Goal: Navigation & Orientation: Find specific page/section

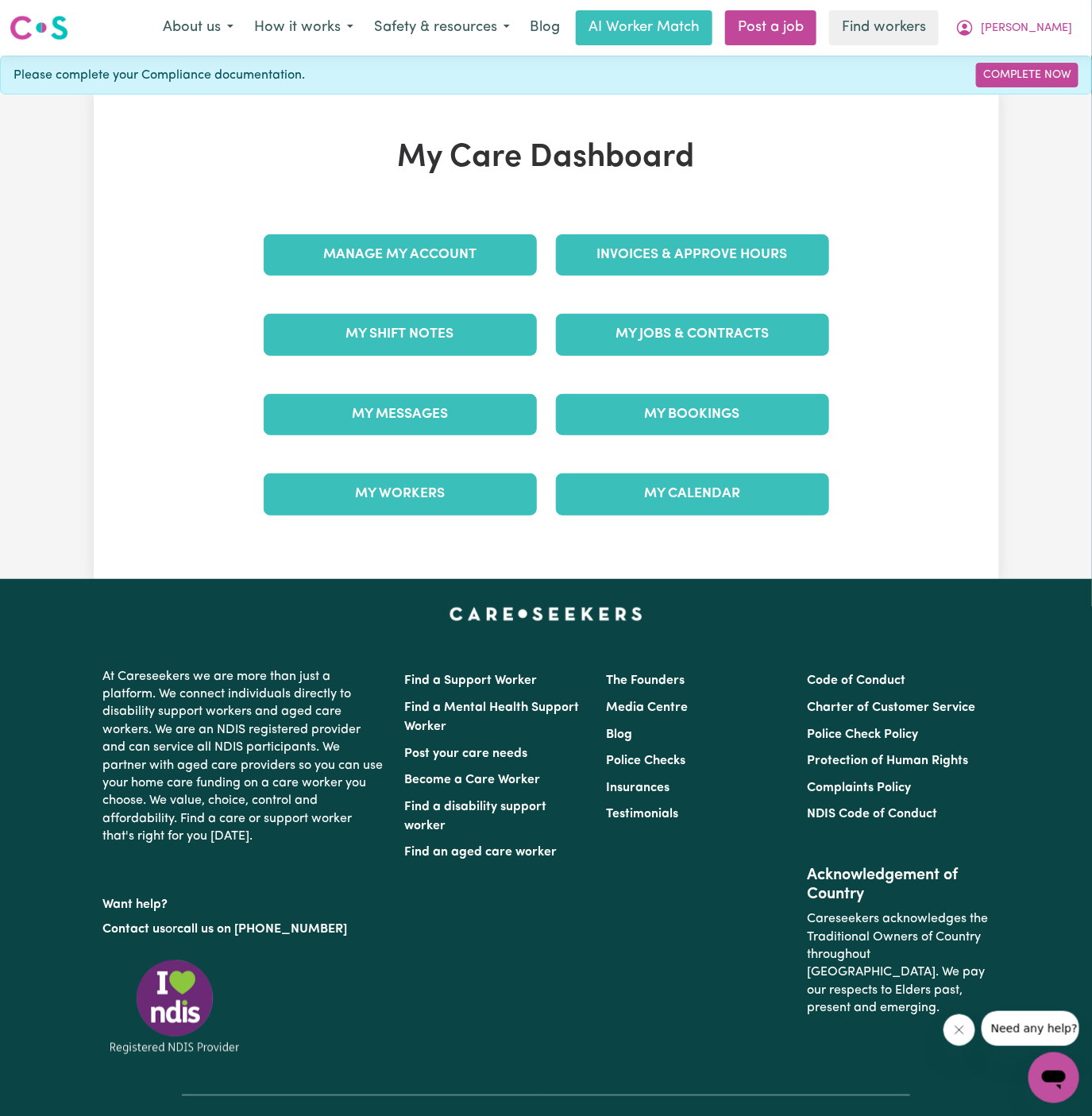
click at [728, 295] on div "My Jobs & Contracts" at bounding box center [692, 333] width 292 height 79
click at [728, 314] on link "My Jobs & Contracts" at bounding box center [692, 334] width 274 height 42
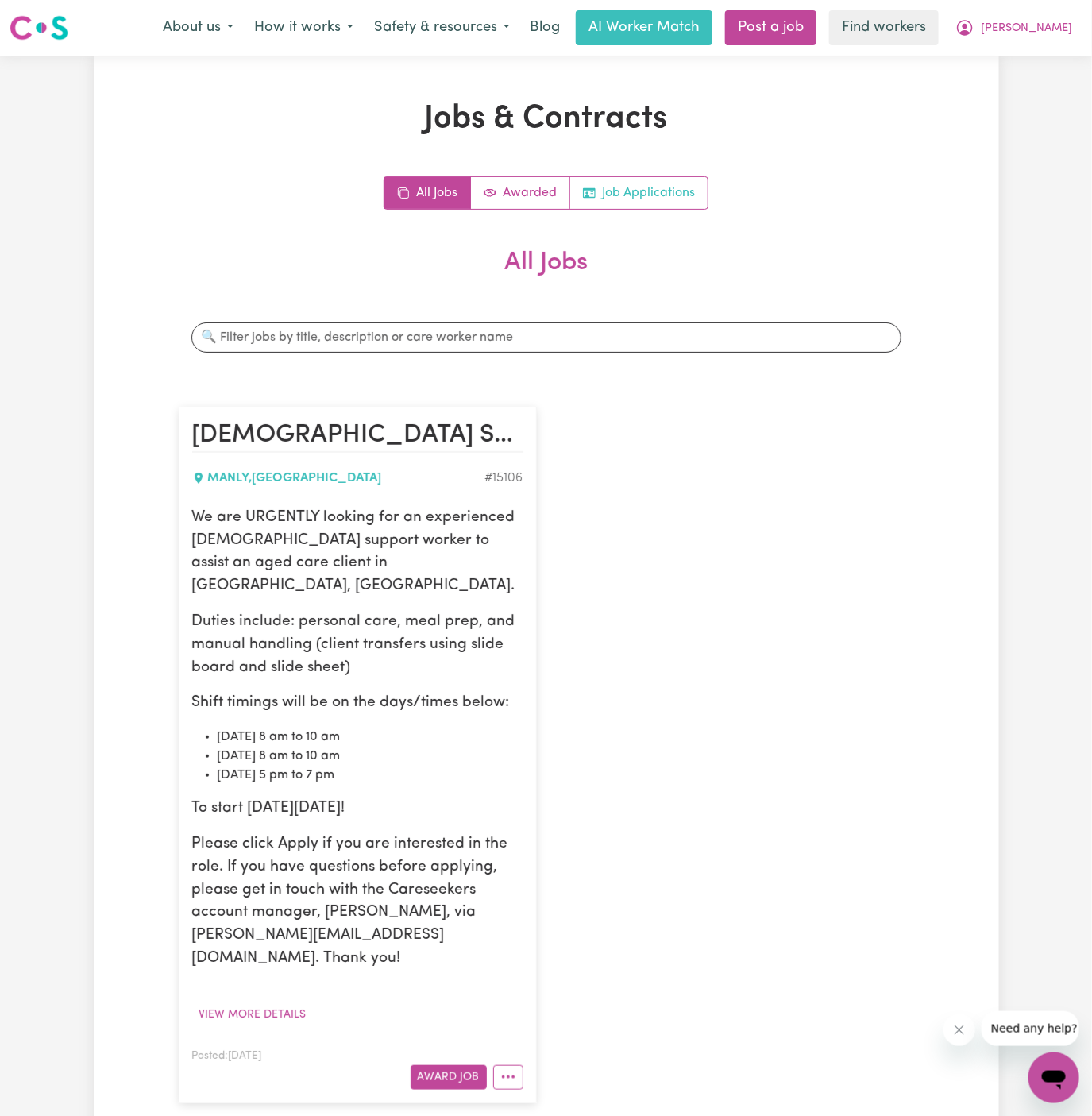
click at [672, 197] on link "Job Applications" at bounding box center [639, 193] width 137 height 32
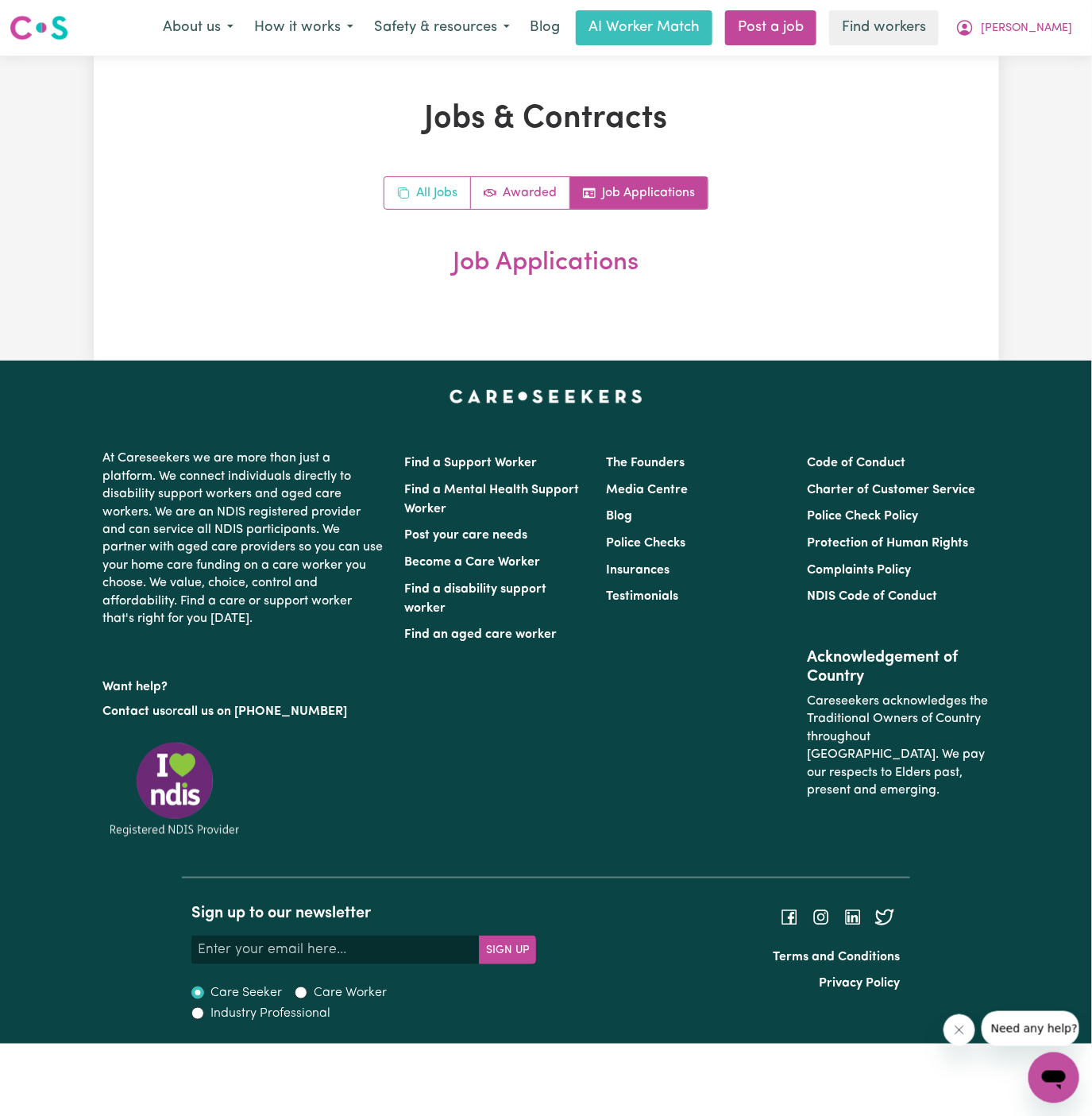
click at [459, 188] on link "All Jobs" at bounding box center [428, 193] width 87 height 32
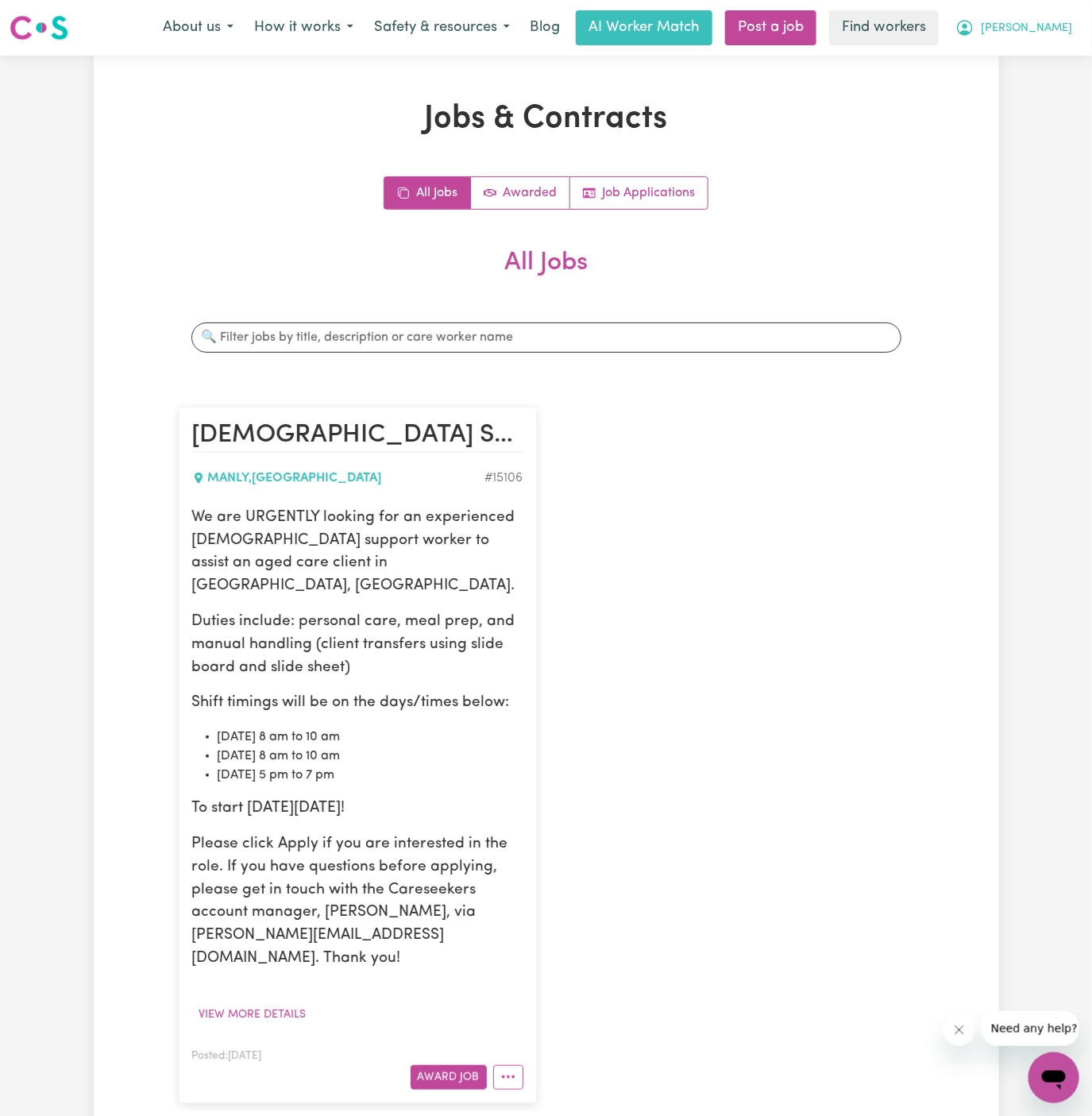
click at [1038, 32] on span "[PERSON_NAME]" at bounding box center [1026, 29] width 91 height 17
click at [1038, 56] on link "My Dashboard" at bounding box center [1019, 62] width 125 height 30
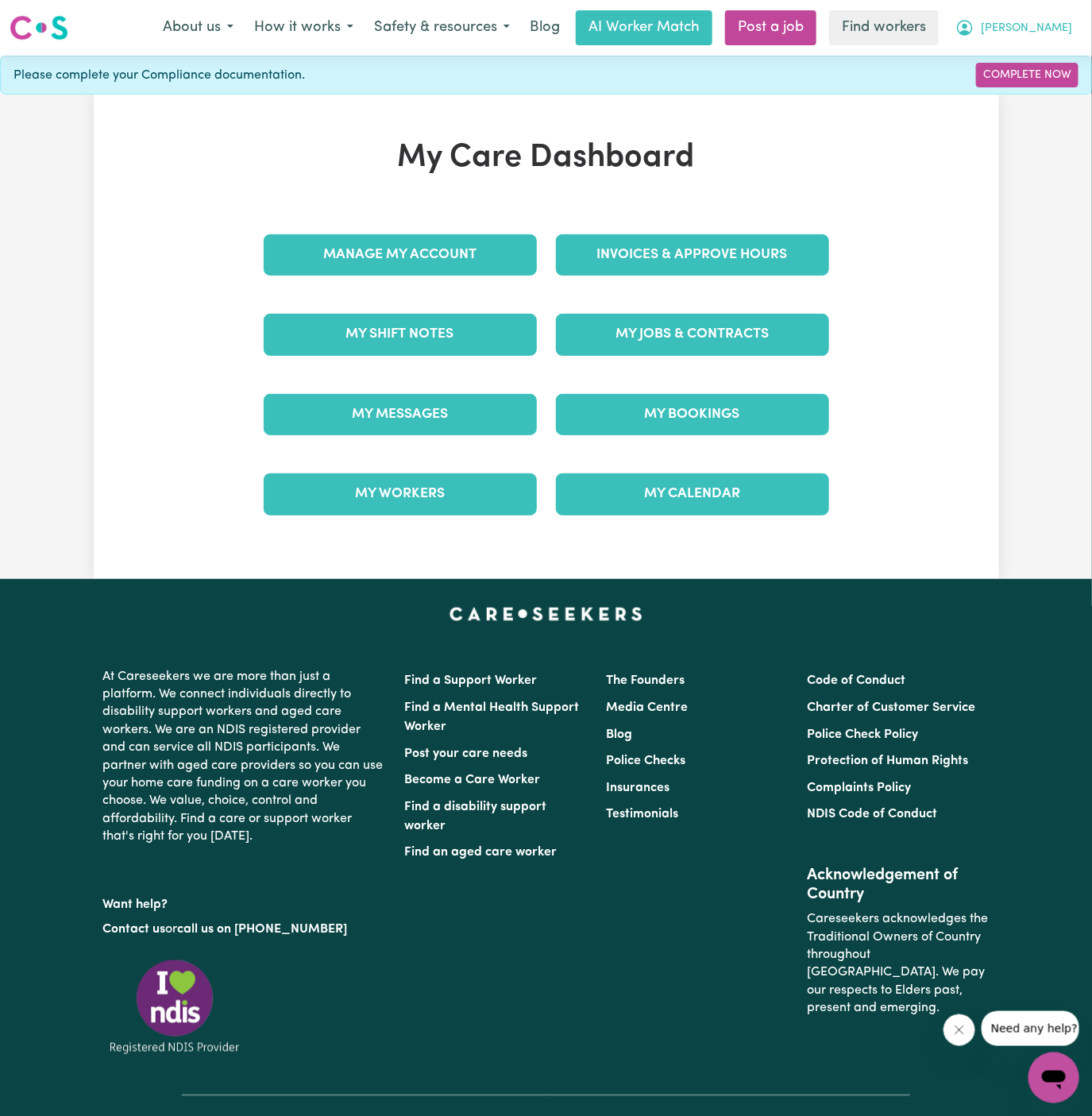
click at [1047, 24] on span "[PERSON_NAME]" at bounding box center [1026, 29] width 91 height 17
click at [1043, 77] on link "Logout" at bounding box center [1019, 91] width 125 height 30
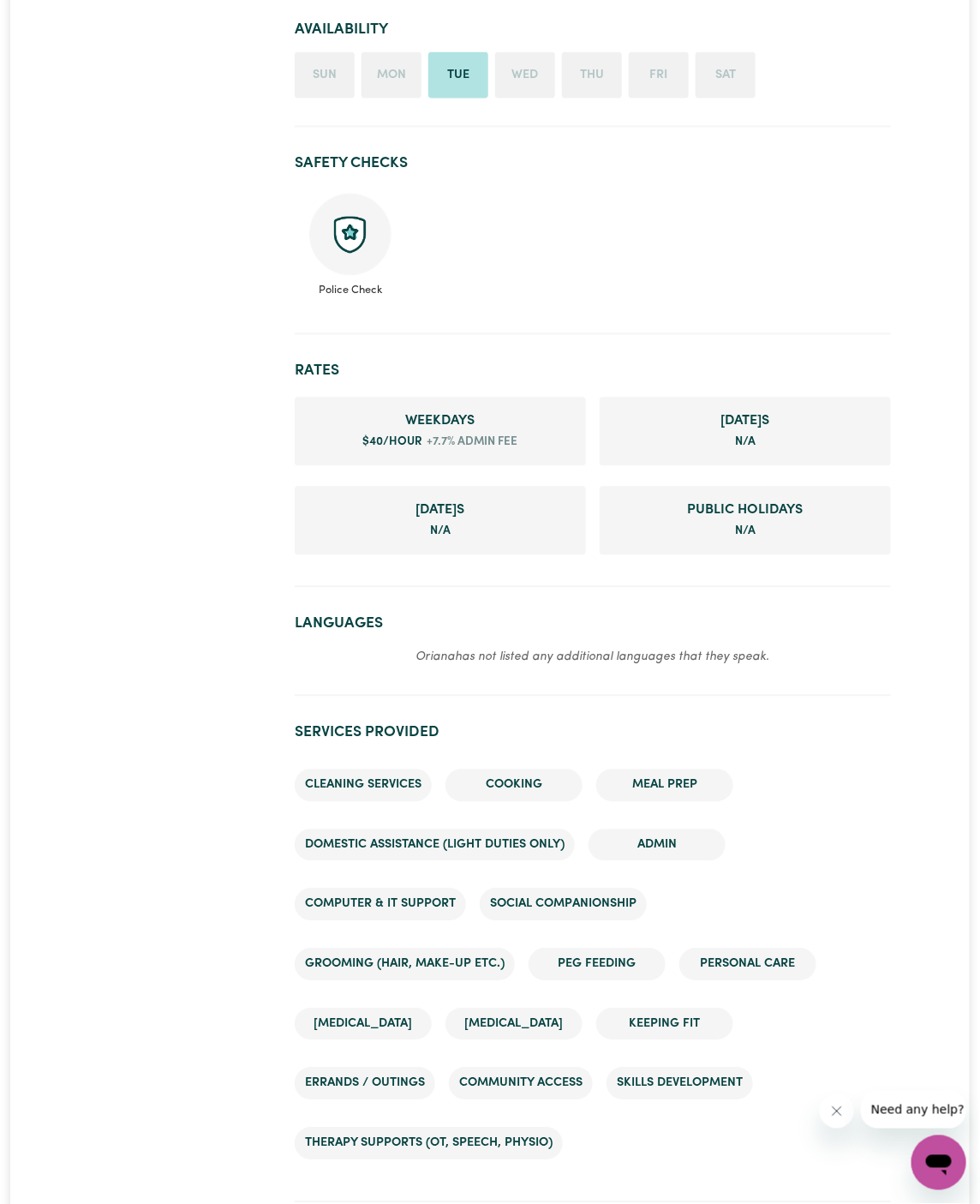
scroll to position [1111, 0]
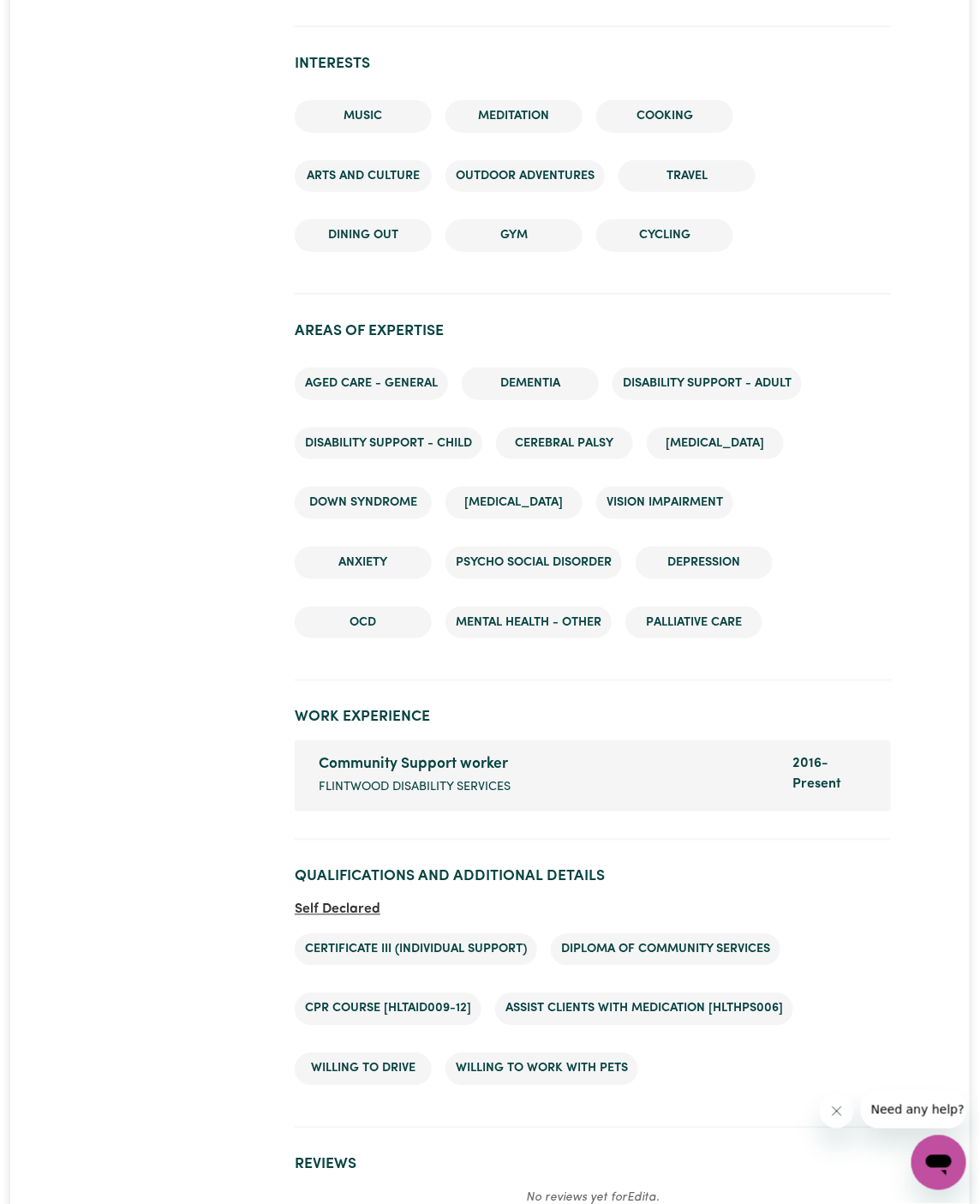
scroll to position [2295, 0]
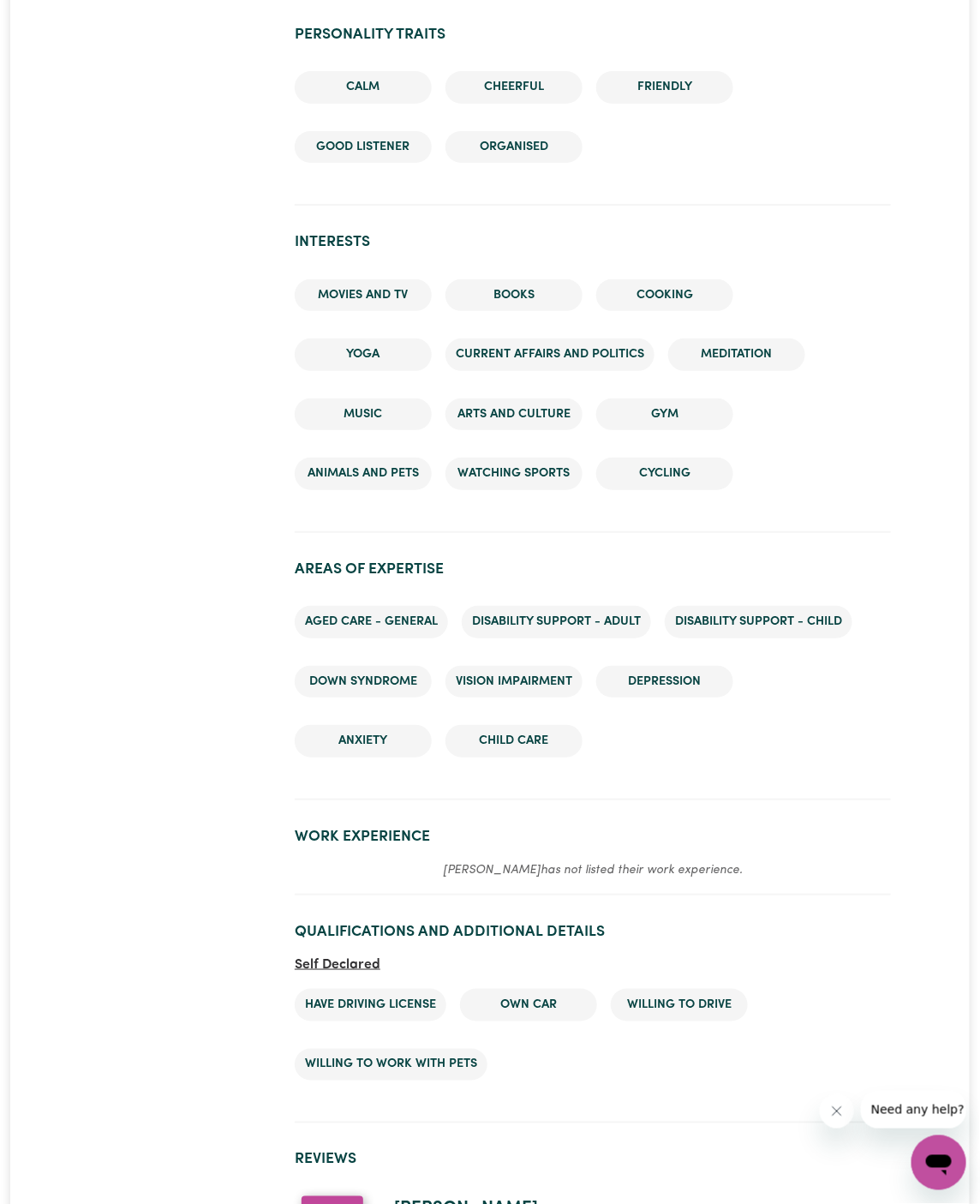
scroll to position [1946, 0]
